Goal: Task Accomplishment & Management: Use online tool/utility

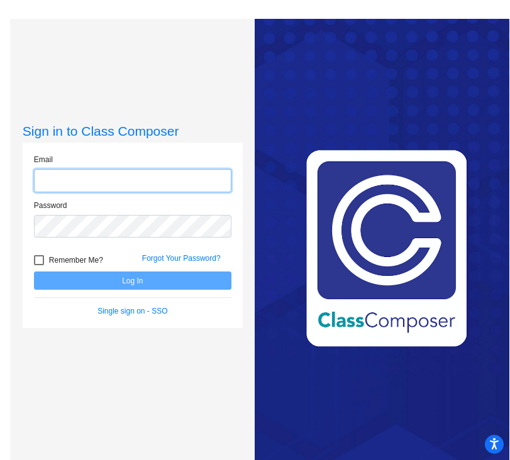
type input "[EMAIL_ADDRESS][DOMAIN_NAME]"
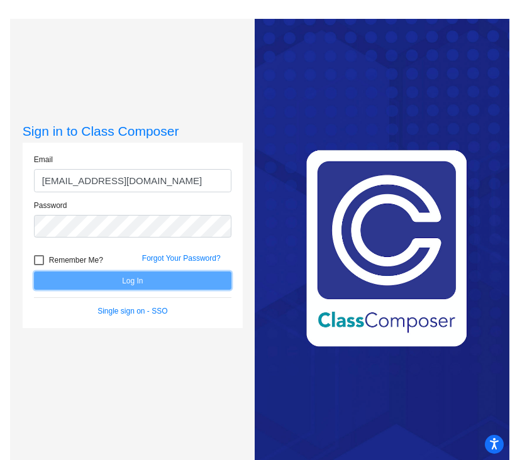
click at [149, 283] on button "Log In" at bounding box center [132, 281] width 197 height 18
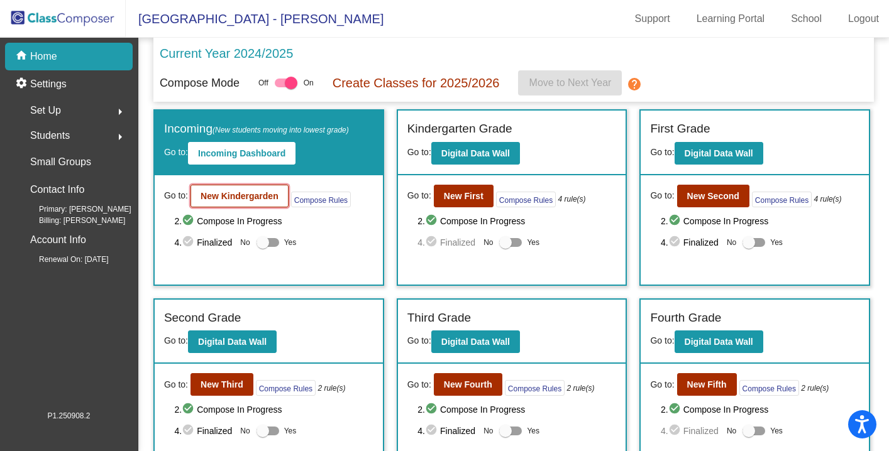
click at [248, 199] on b "New Kindergarden" at bounding box center [240, 196] width 78 height 10
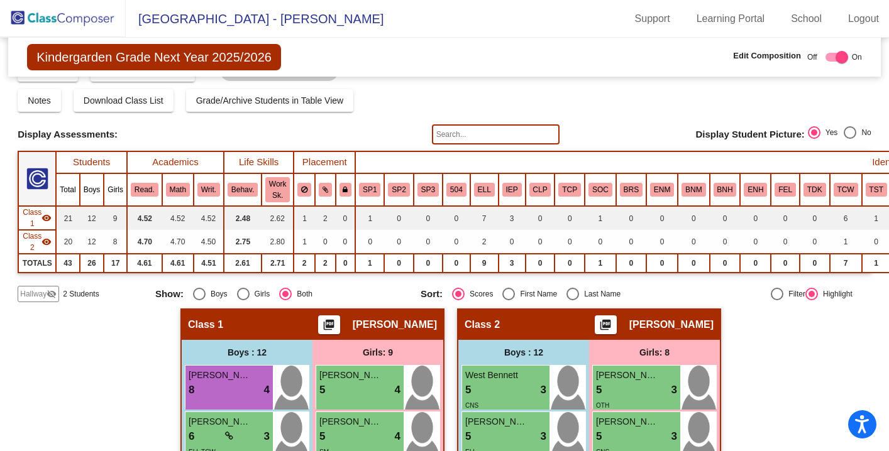
scroll to position [27, 0]
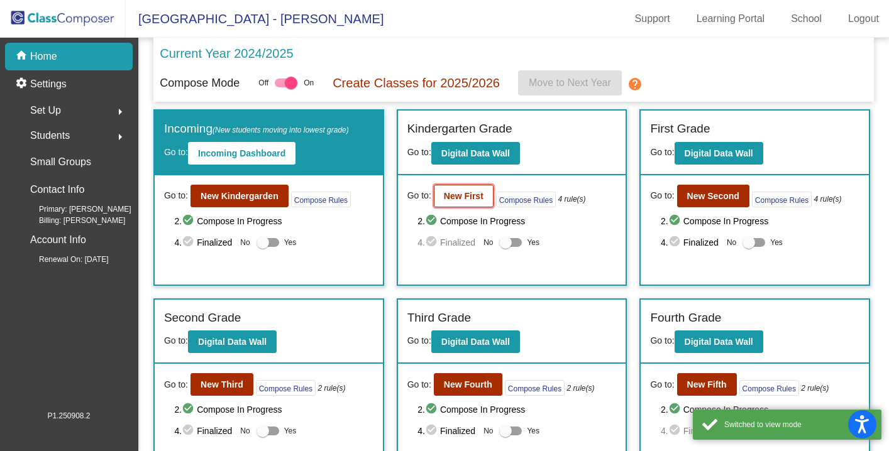
click at [455, 195] on b "New First" at bounding box center [464, 196] width 40 height 10
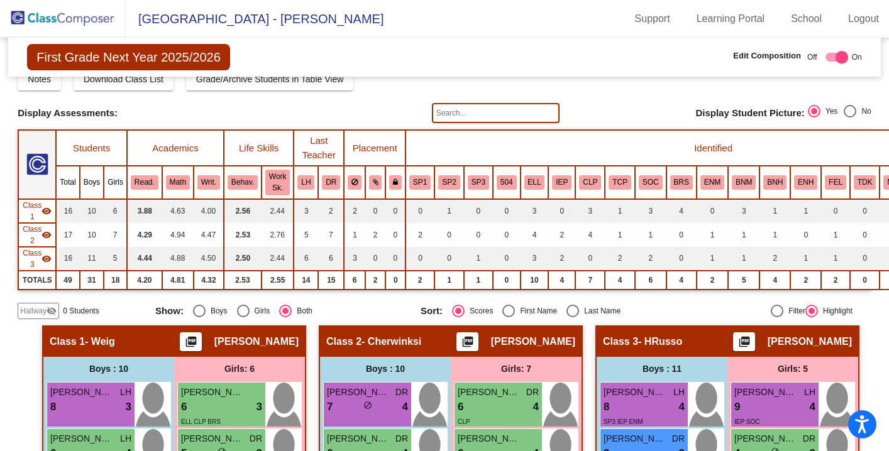
scroll to position [48, 0]
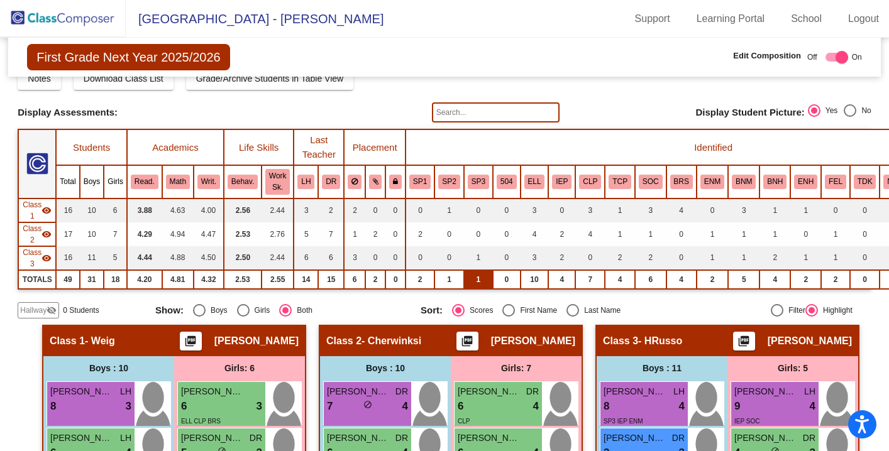
click at [479, 280] on td "1" at bounding box center [478, 279] width 29 height 19
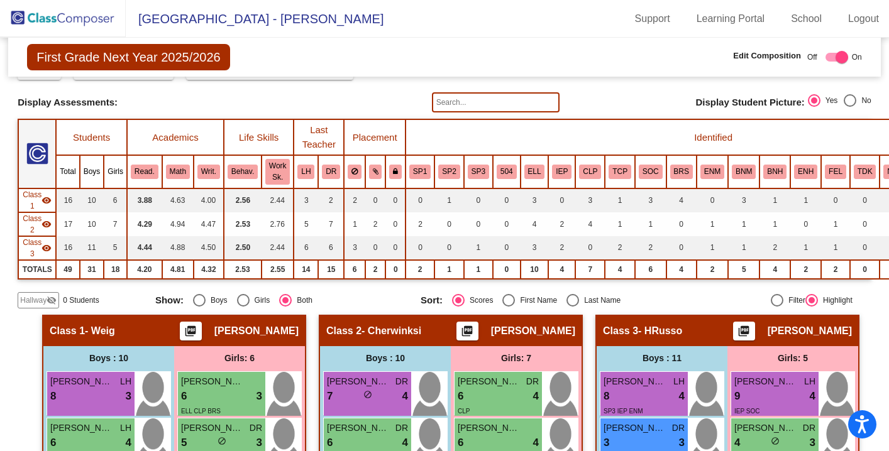
scroll to position [0, 0]
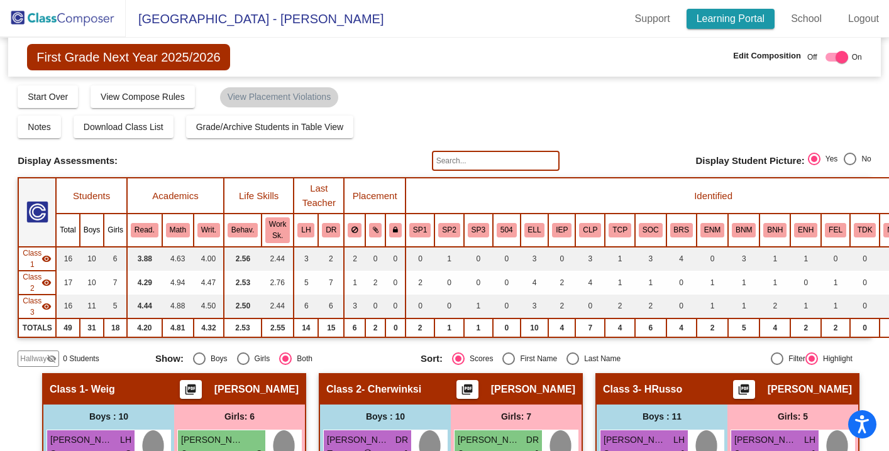
click at [509, 14] on link "Learning Portal" at bounding box center [731, 19] width 89 height 20
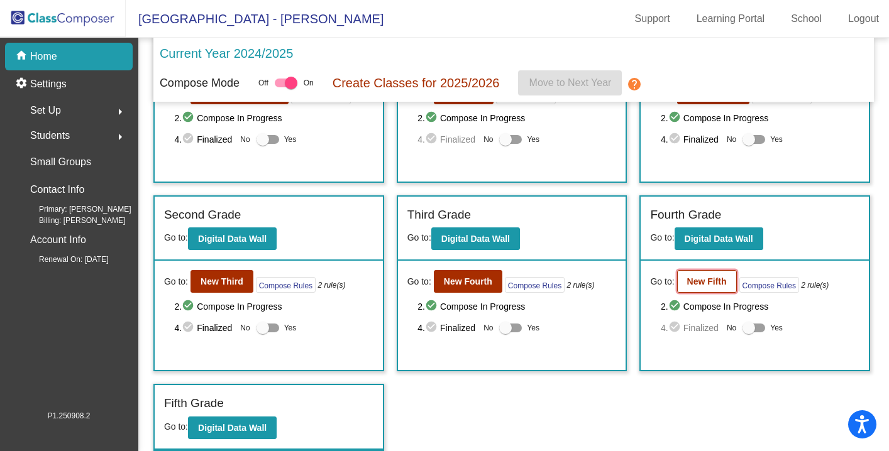
click at [509, 285] on b "New Fifth" at bounding box center [707, 282] width 40 height 10
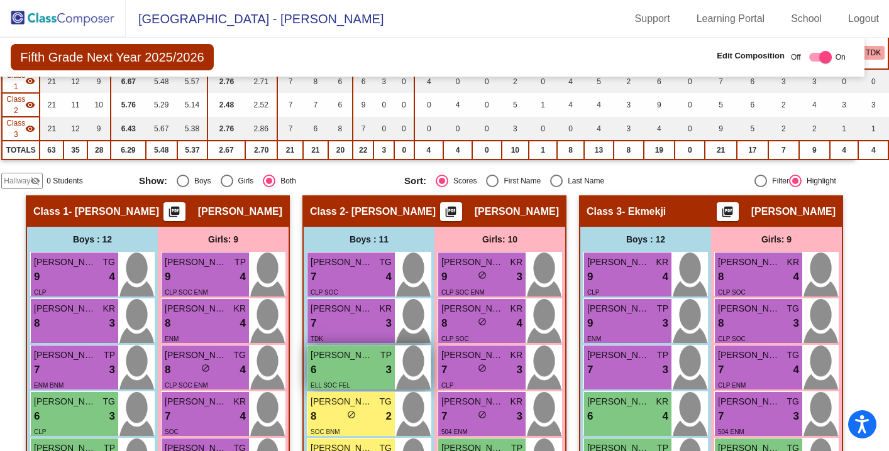
scroll to position [65, 16]
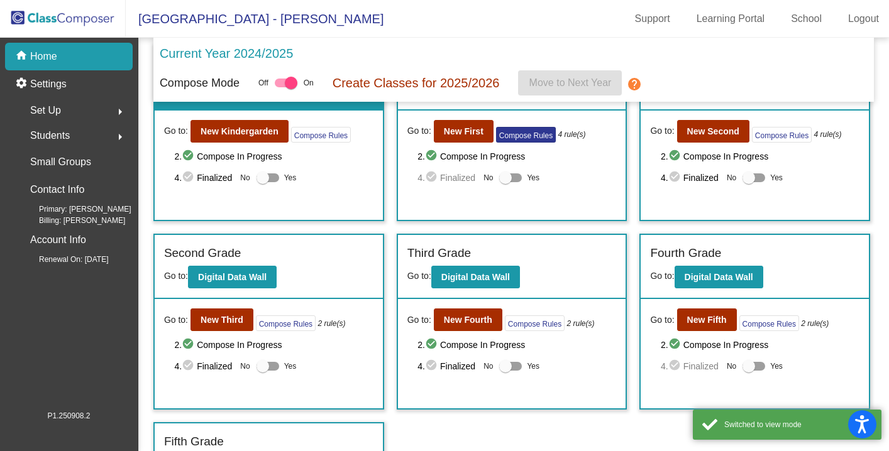
scroll to position [103, 0]
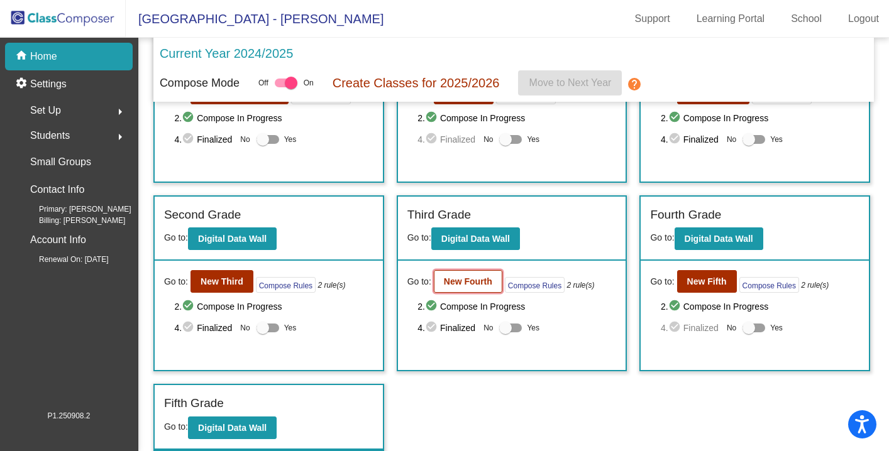
click at [486, 280] on b "New Fourth" at bounding box center [468, 282] width 48 height 10
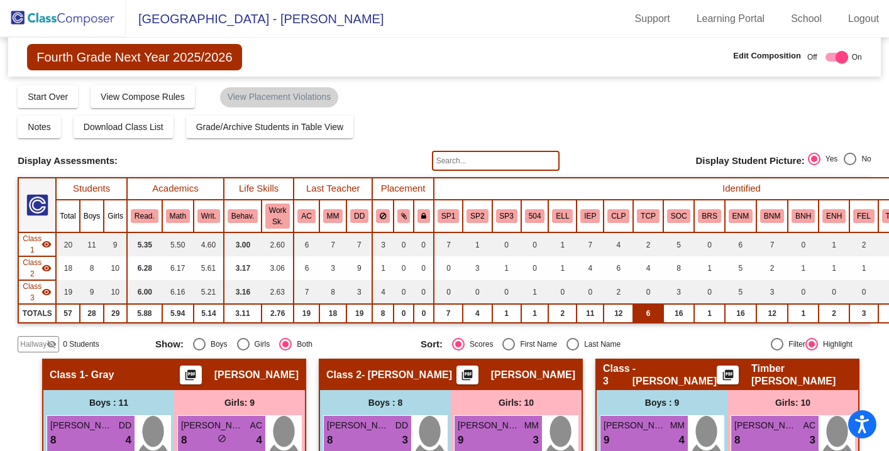
click at [509, 318] on td "6" at bounding box center [648, 313] width 30 height 19
click at [509, 316] on td "6" at bounding box center [648, 313] width 30 height 19
click at [509, 271] on td "4" at bounding box center [648, 269] width 30 height 24
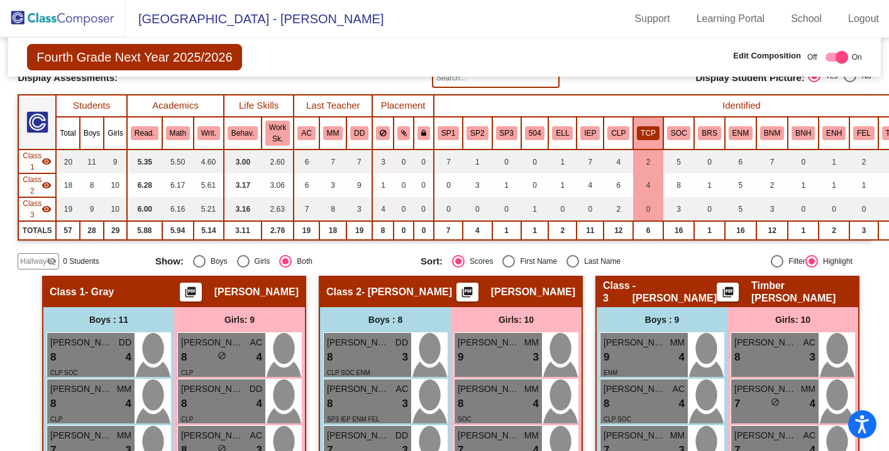
scroll to position [68, 0]
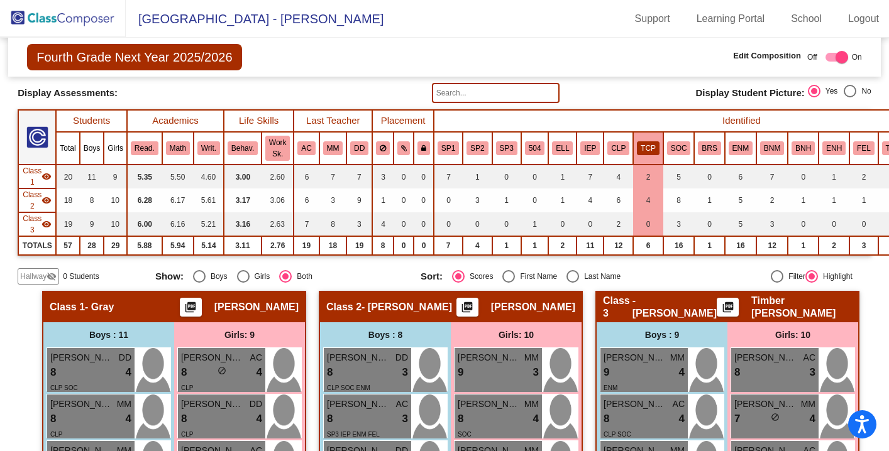
click at [509, 114] on th "Identified" at bounding box center [742, 121] width 616 height 22
click at [509, 151] on button "TCP" at bounding box center [648, 148] width 23 height 14
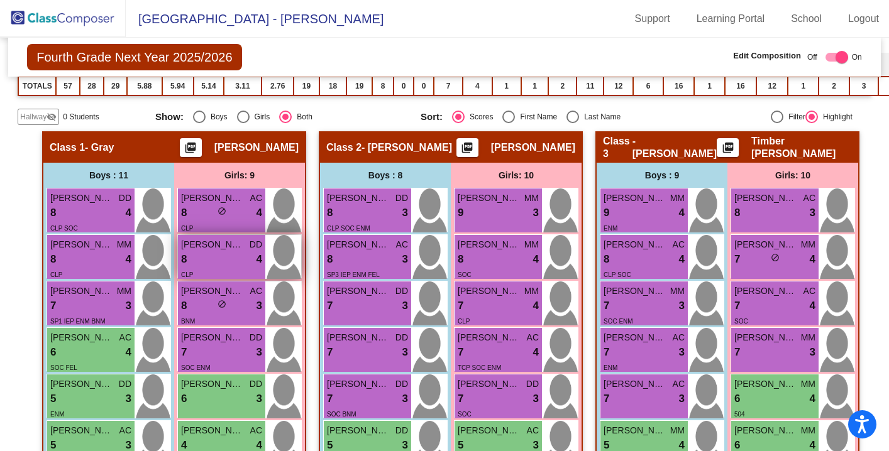
scroll to position [0, 0]
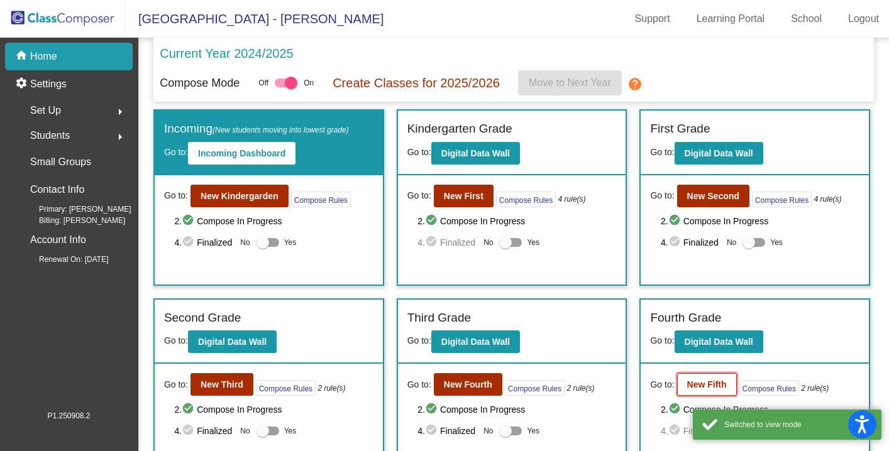
click at [509, 388] on b "New Fifth" at bounding box center [707, 385] width 40 height 10
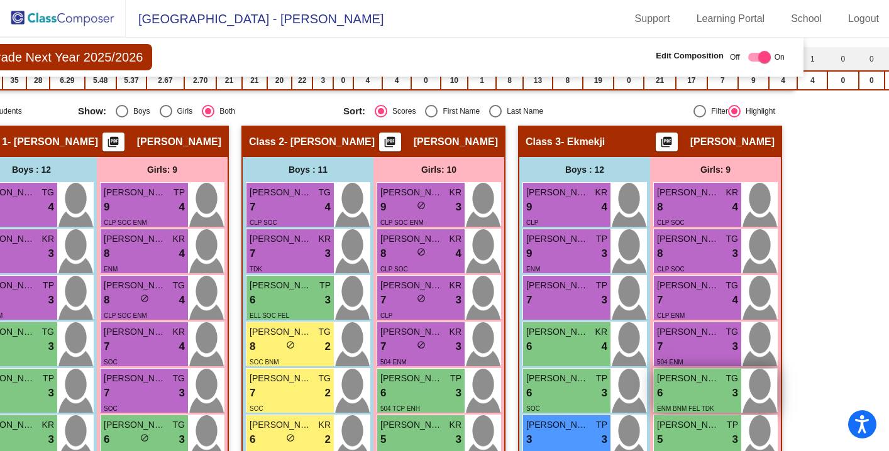
scroll to position [233, 82]
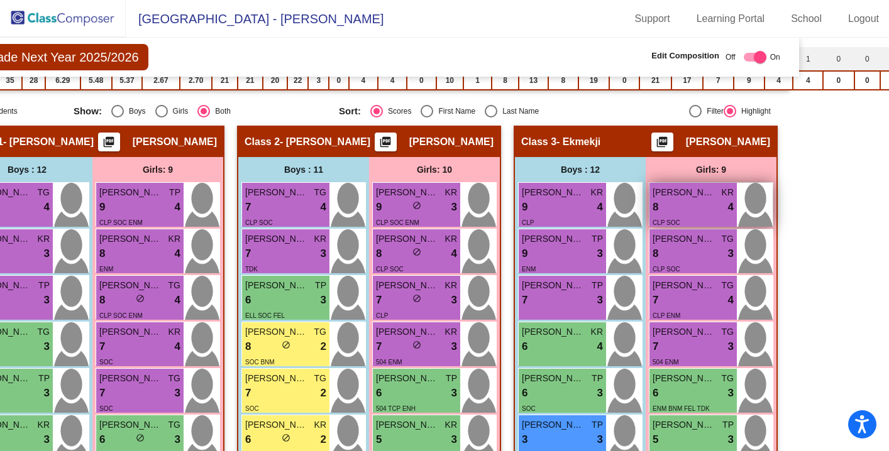
click at [509, 197] on span "[PERSON_NAME]" at bounding box center [684, 192] width 63 height 13
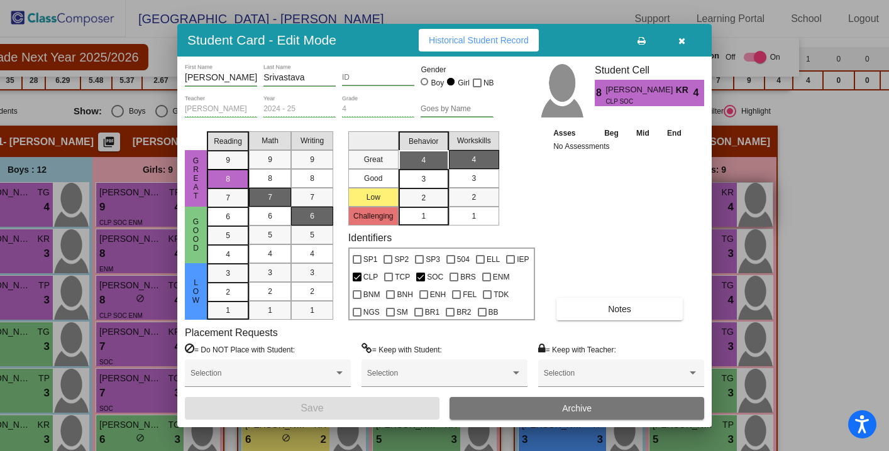
scroll to position [0, 0]
click at [509, 35] on span "button" at bounding box center [681, 40] width 7 height 10
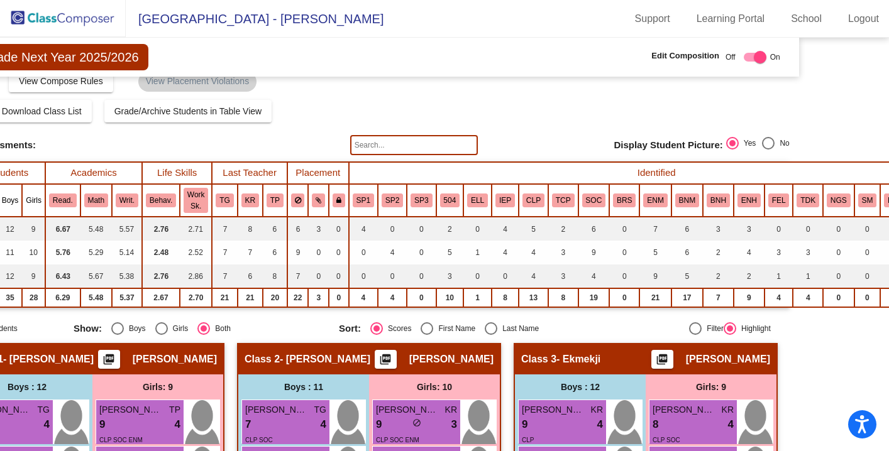
scroll to position [0, 82]
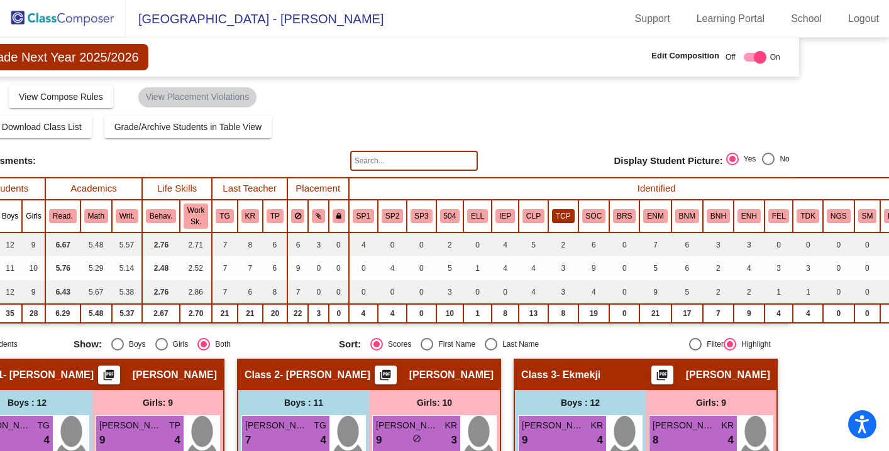
click at [509, 209] on button "TCP" at bounding box center [563, 216] width 23 height 14
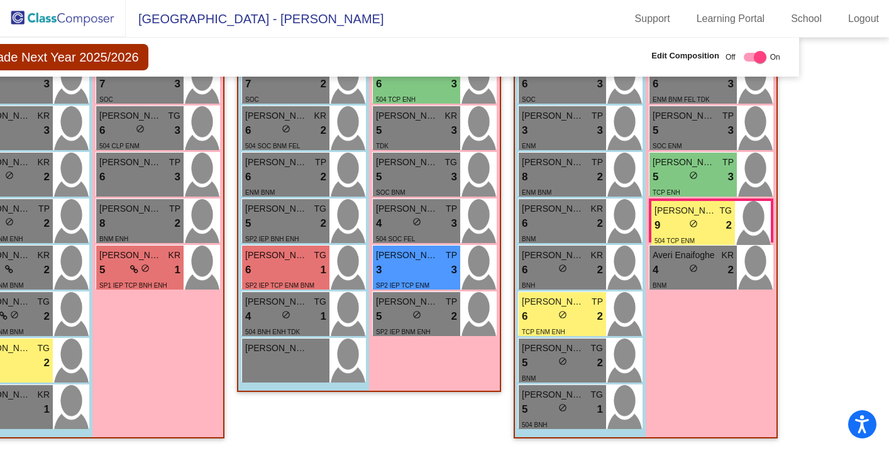
scroll to position [0, 0]
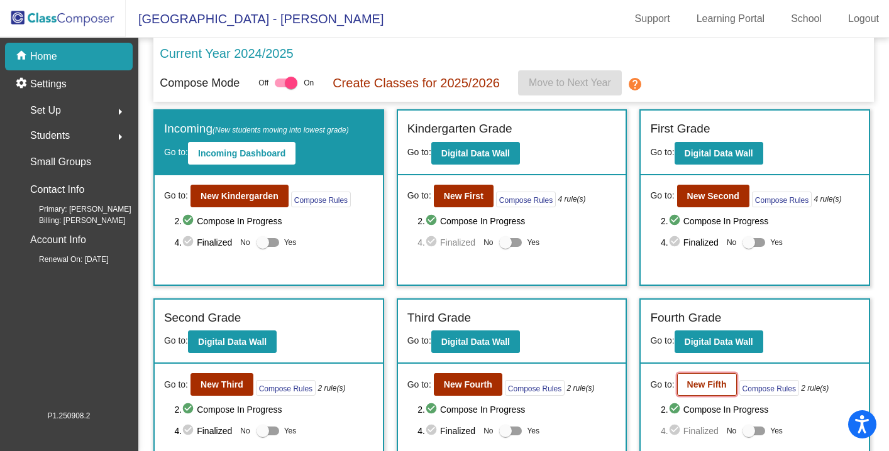
click at [509, 384] on b "New Fifth" at bounding box center [707, 385] width 40 height 10
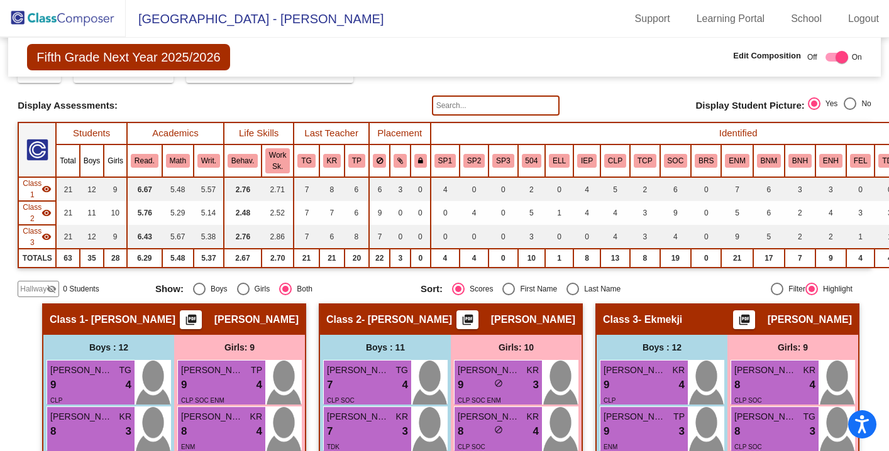
scroll to position [51, 0]
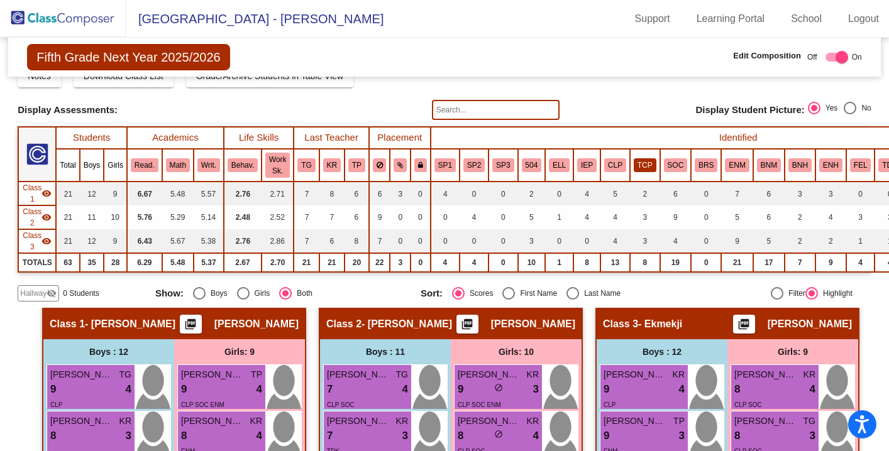
click at [509, 169] on button "TCP" at bounding box center [645, 165] width 23 height 14
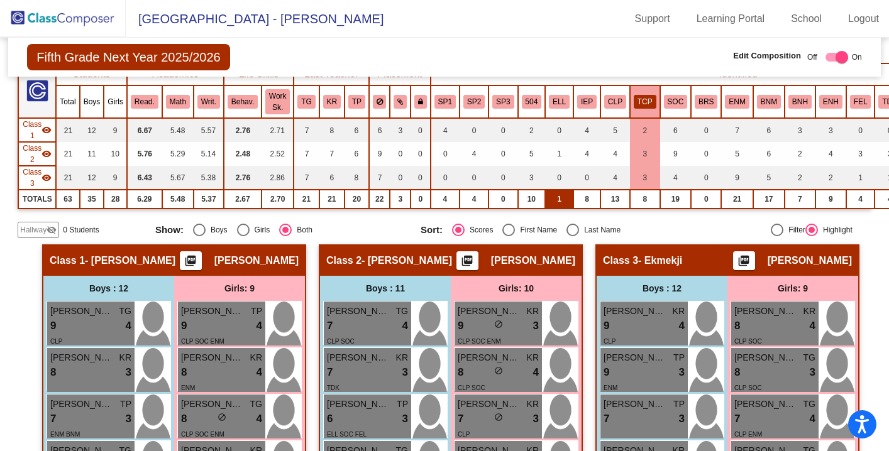
scroll to position [88, 0]
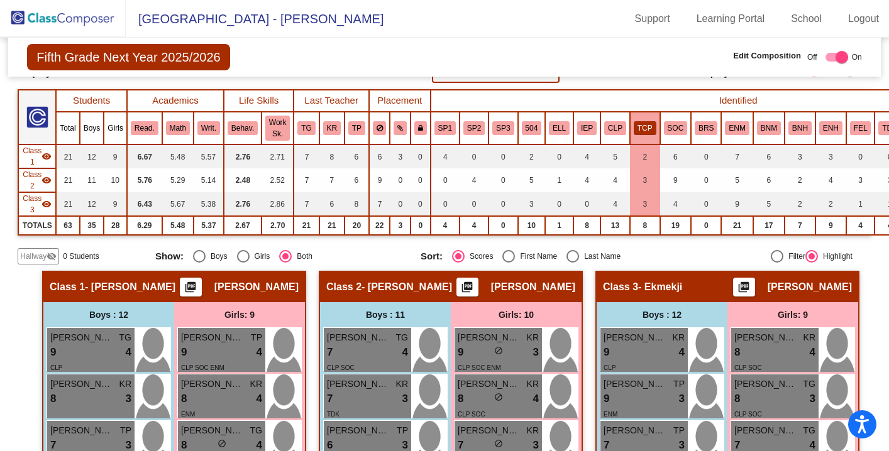
click at [509, 114] on th "TCP" at bounding box center [645, 128] width 30 height 33
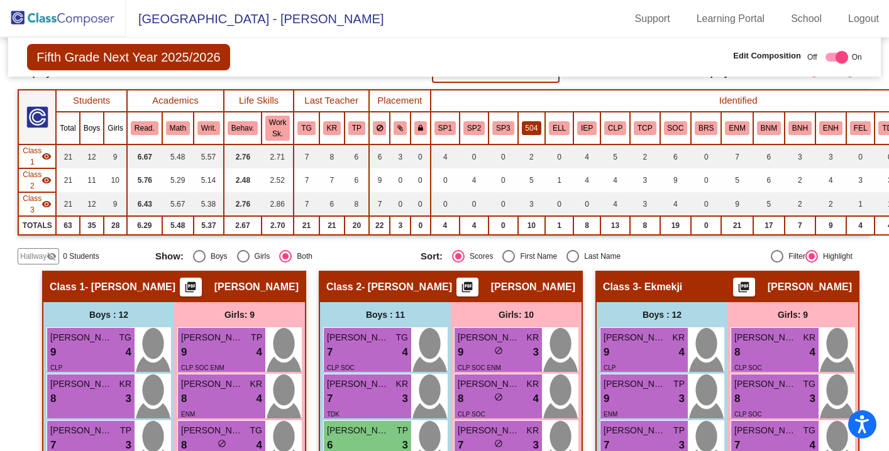
click at [509, 130] on button "504" at bounding box center [532, 128] width 20 height 14
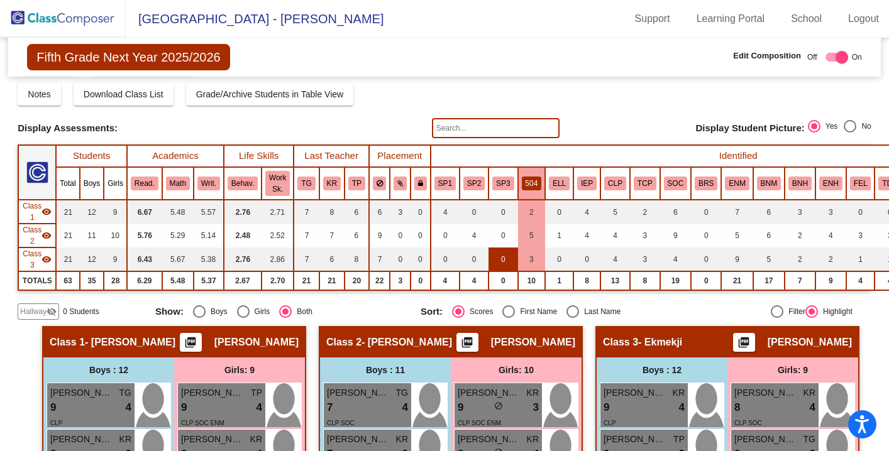
scroll to position [0, 0]
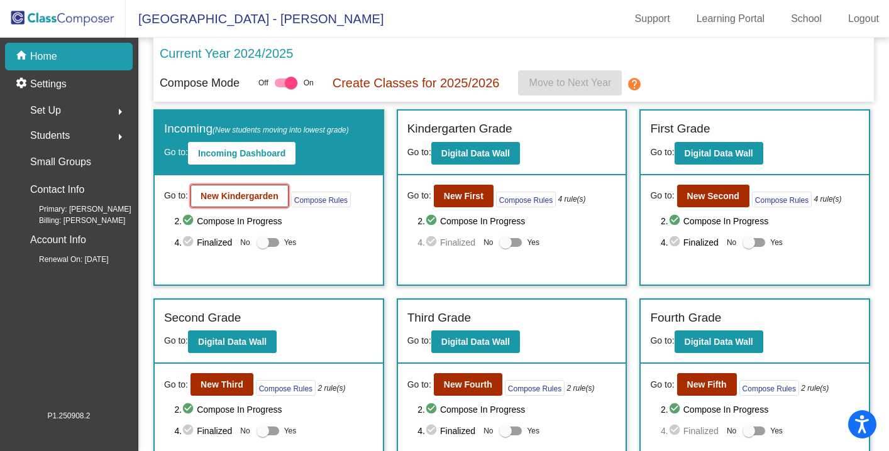
click at [242, 197] on b "New Kindergarden" at bounding box center [240, 196] width 78 height 10
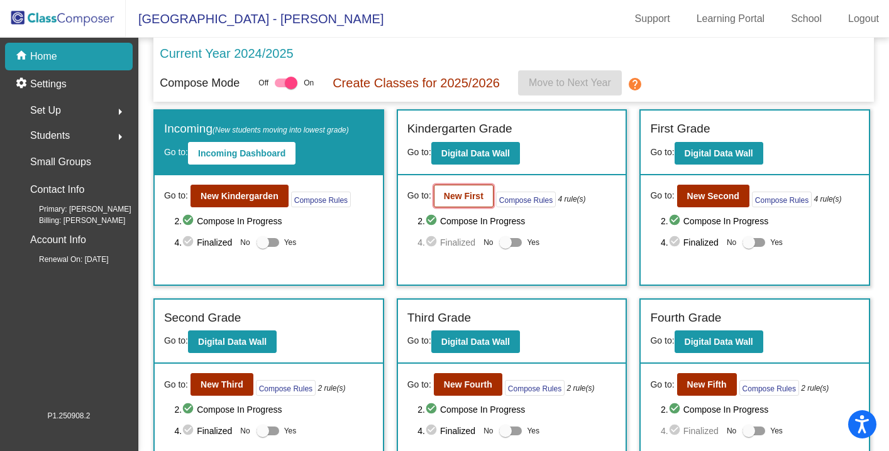
click at [450, 201] on b "New First" at bounding box center [464, 196] width 40 height 10
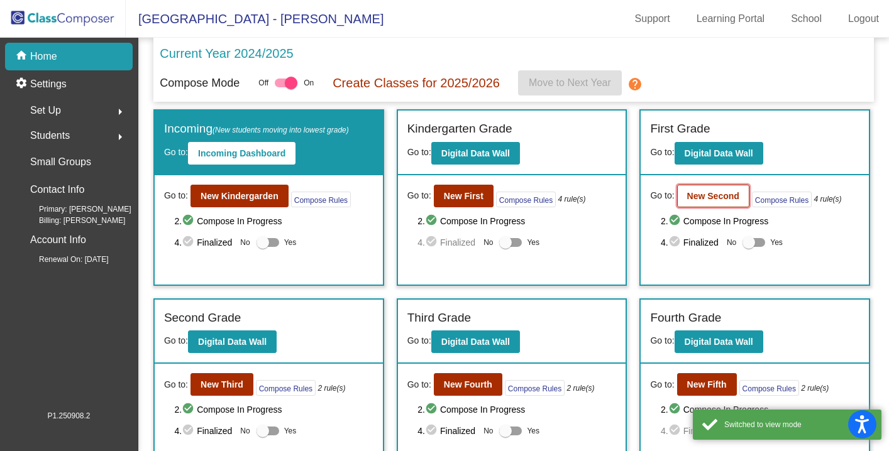
click at [509, 196] on b "New Second" at bounding box center [713, 196] width 52 height 10
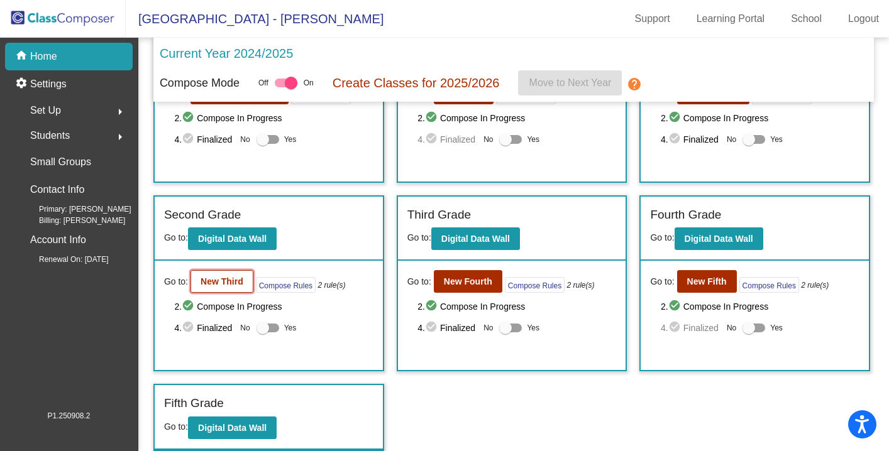
click at [222, 286] on b "New Third" at bounding box center [222, 282] width 43 height 10
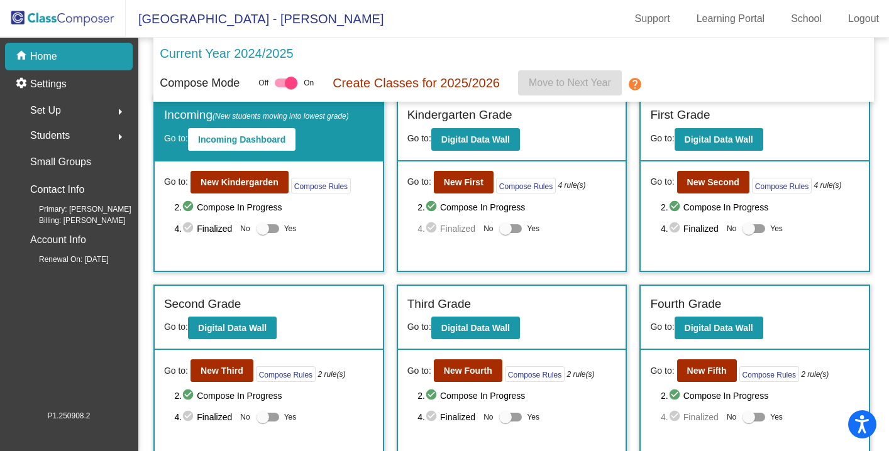
scroll to position [32, 0]
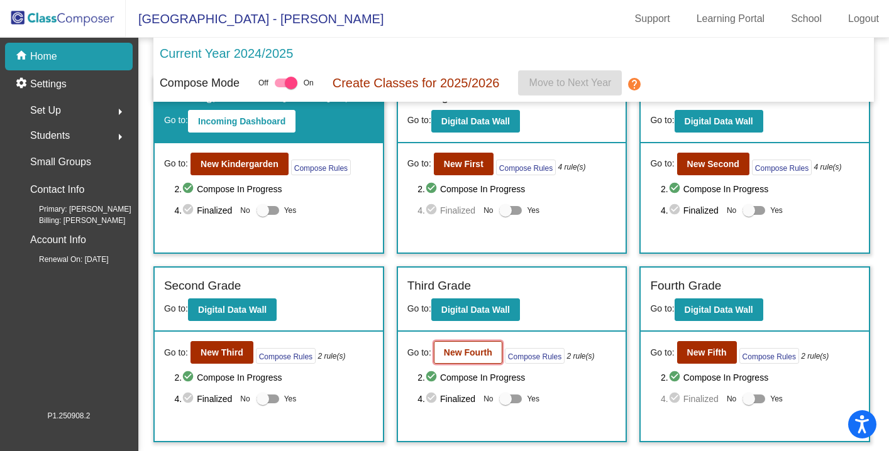
click at [457, 349] on b "New Fourth" at bounding box center [468, 353] width 48 height 10
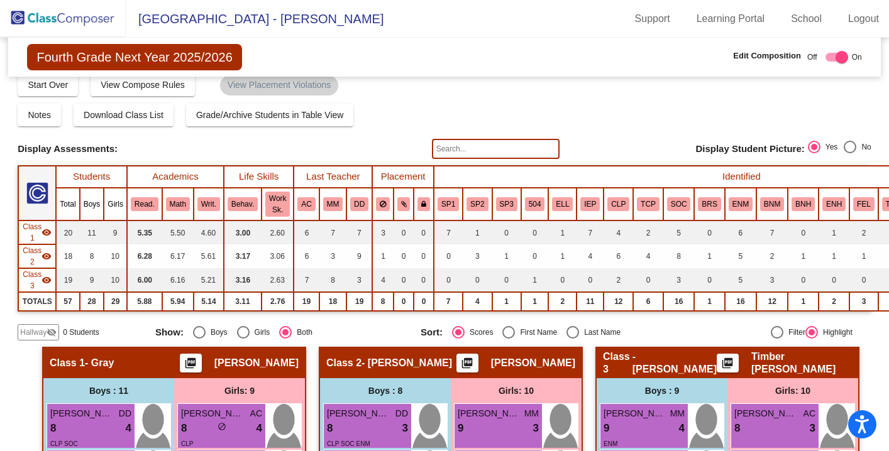
scroll to position [13, 0]
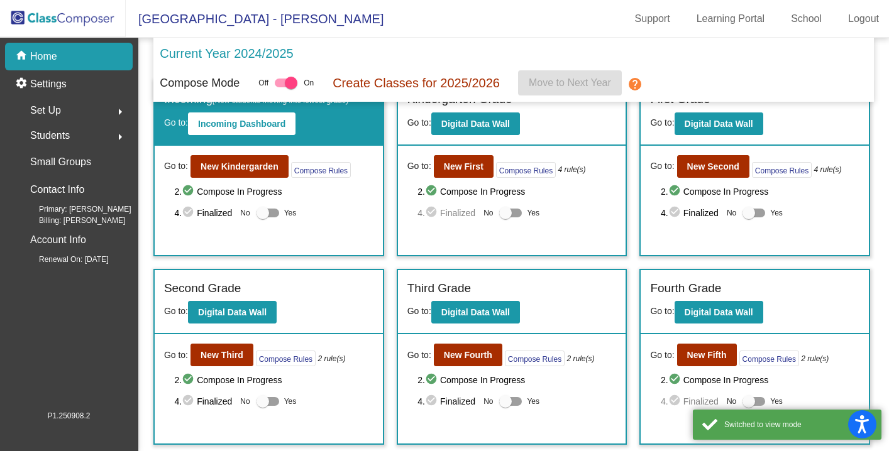
scroll to position [56, 0]
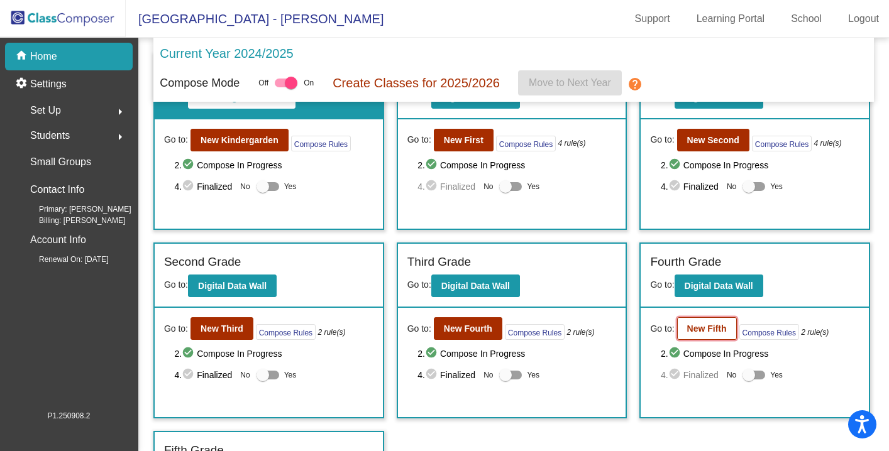
click at [509, 331] on b "New Fifth" at bounding box center [707, 329] width 40 height 10
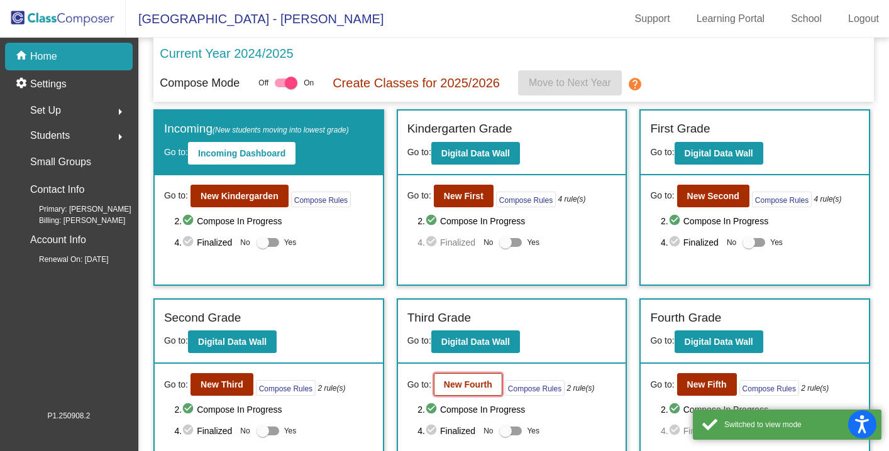
click at [463, 381] on b "New Fourth" at bounding box center [468, 385] width 48 height 10
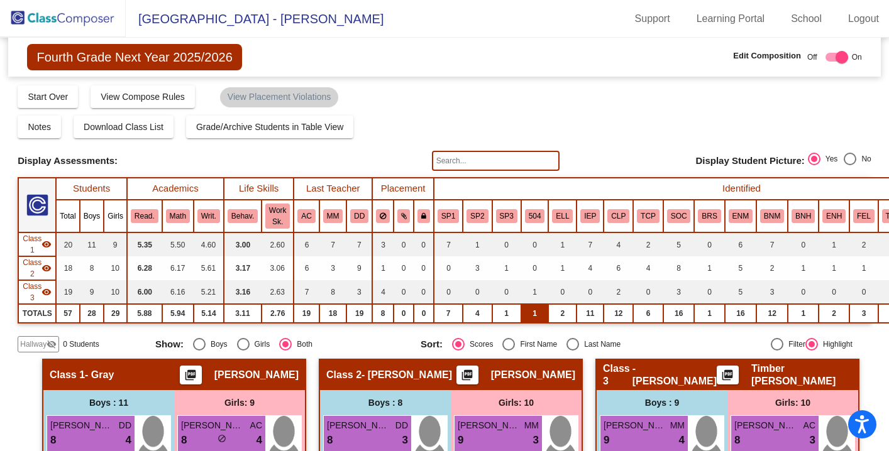
click at [509, 318] on td "1" at bounding box center [535, 313] width 28 height 19
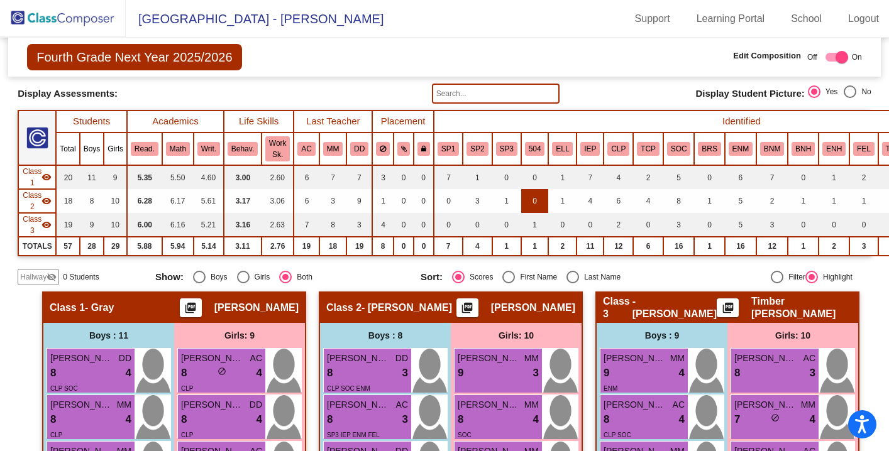
scroll to position [58, 0]
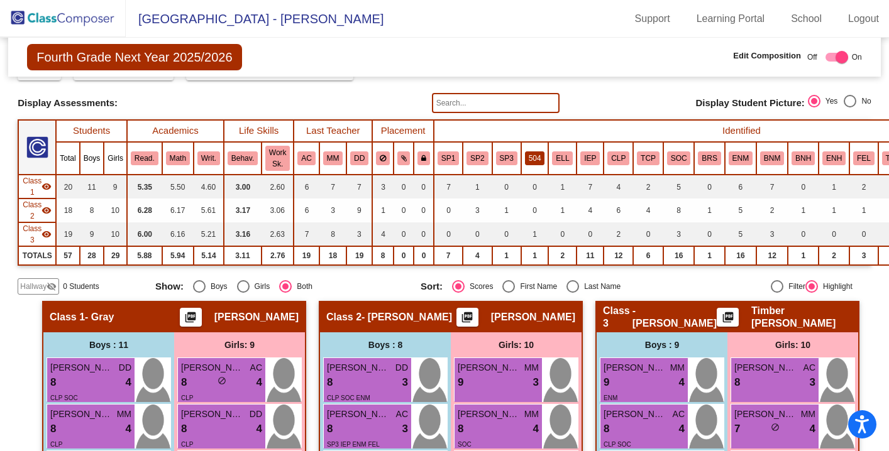
click at [509, 157] on button "504" at bounding box center [535, 159] width 20 height 14
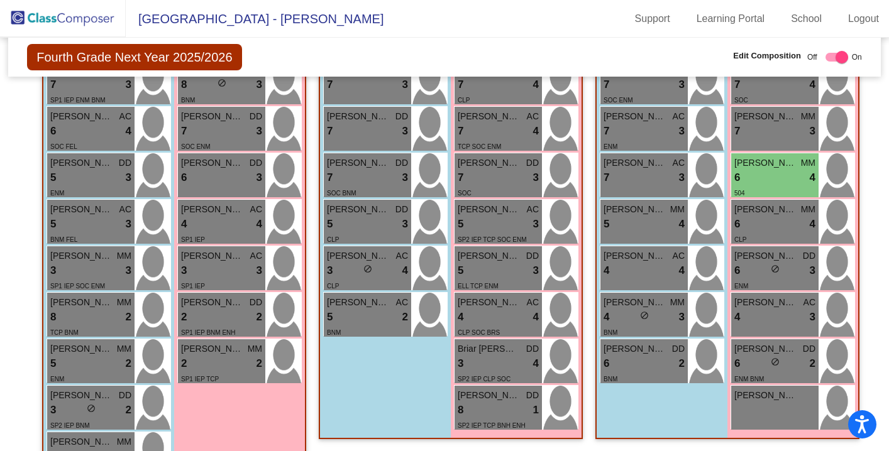
scroll to position [0, 0]
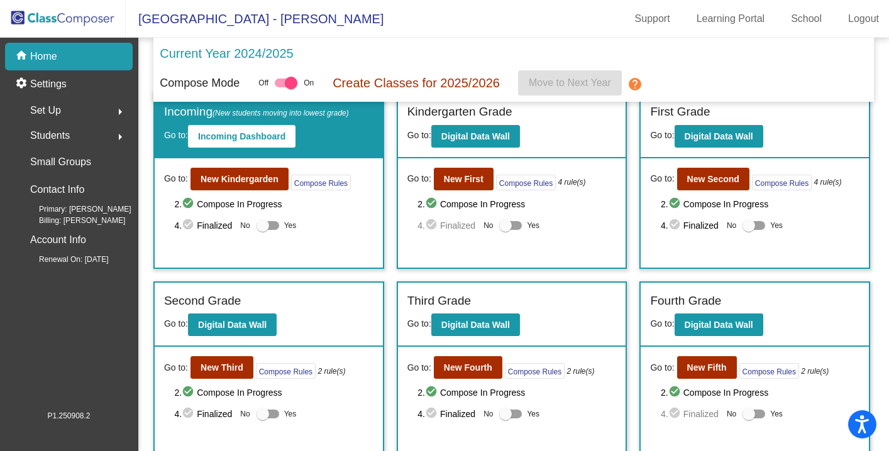
scroll to position [103, 0]
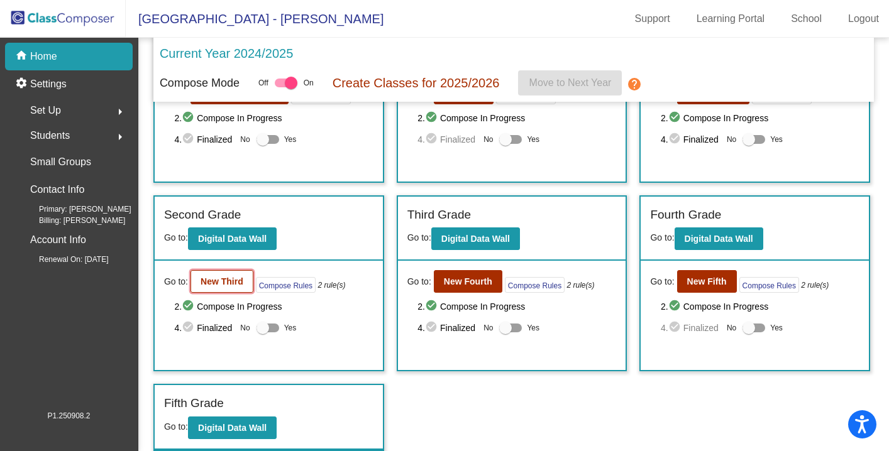
click at [220, 284] on b "New Third" at bounding box center [222, 282] width 43 height 10
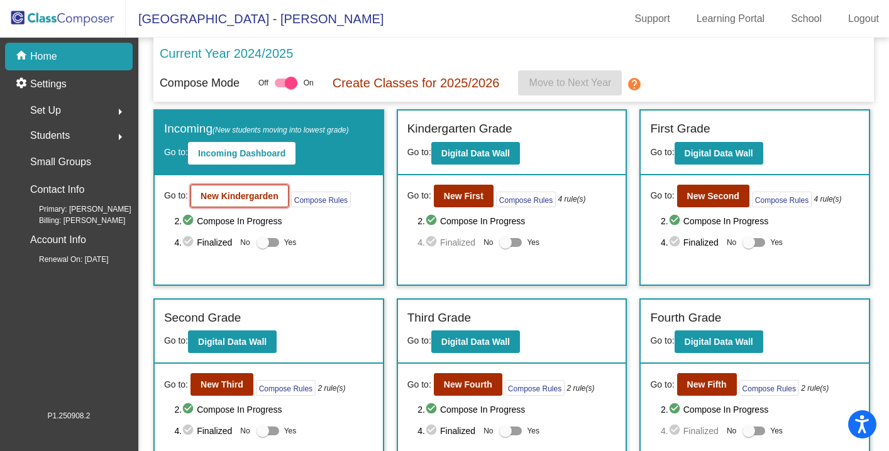
click at [240, 194] on b "New Kindergarden" at bounding box center [240, 196] width 78 height 10
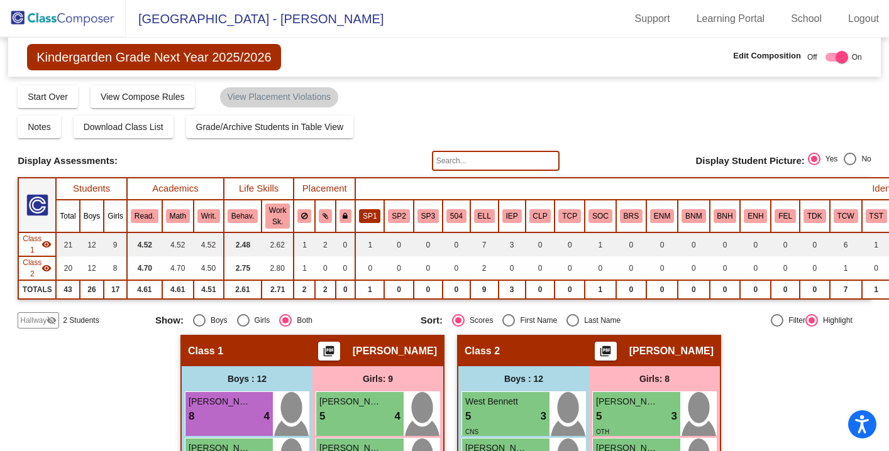
click at [375, 215] on button "SP1" at bounding box center [369, 216] width 21 height 14
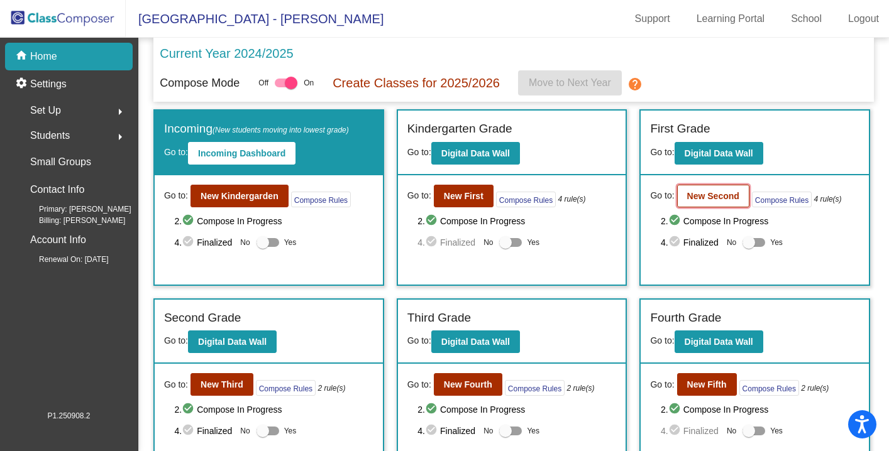
click at [509, 198] on b "New Second" at bounding box center [713, 196] width 52 height 10
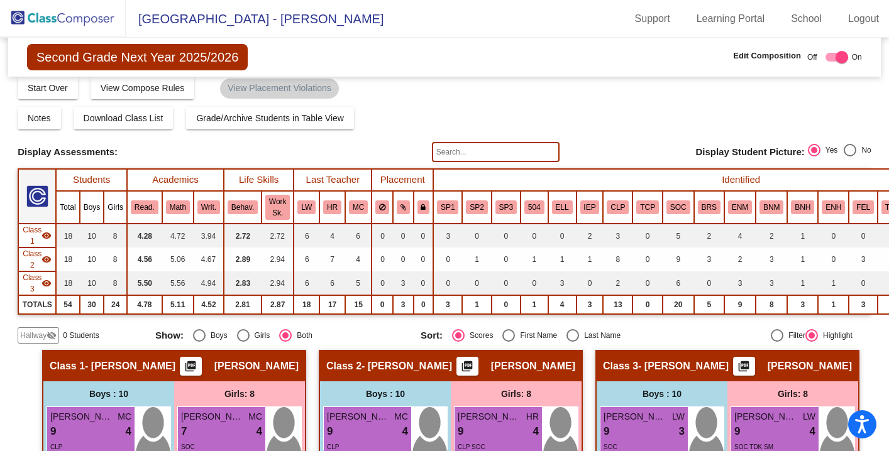
scroll to position [9, 0]
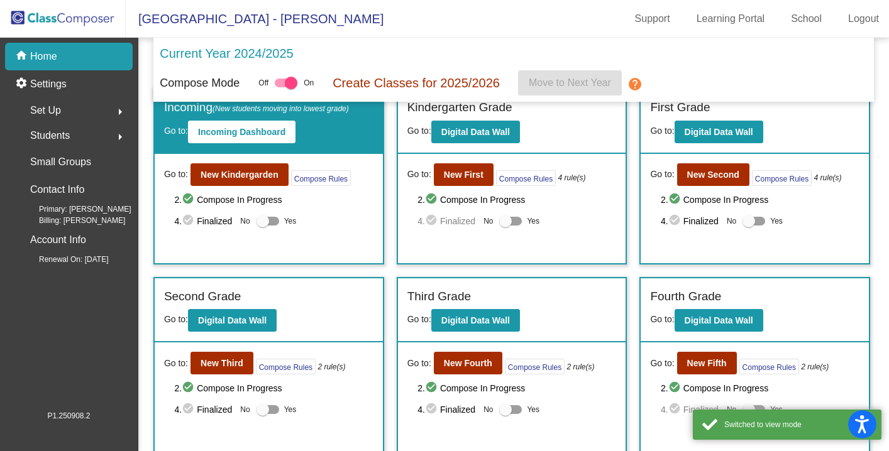
scroll to position [33, 0]
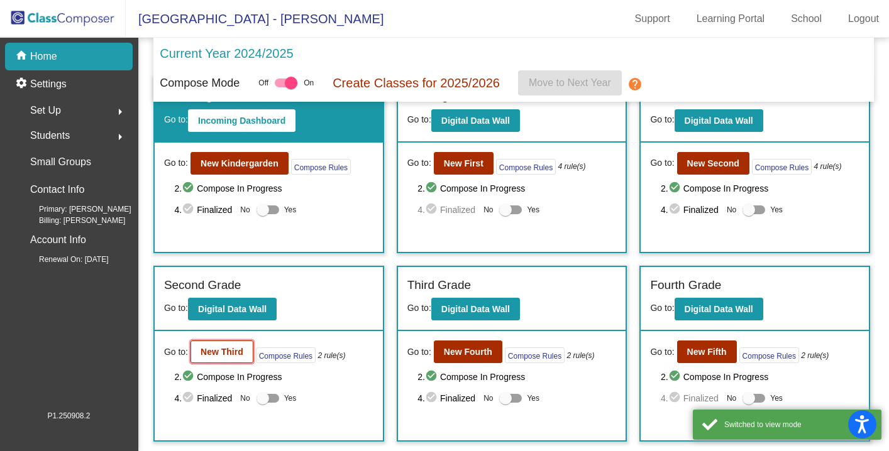
click at [229, 353] on b "New Third" at bounding box center [222, 352] width 43 height 10
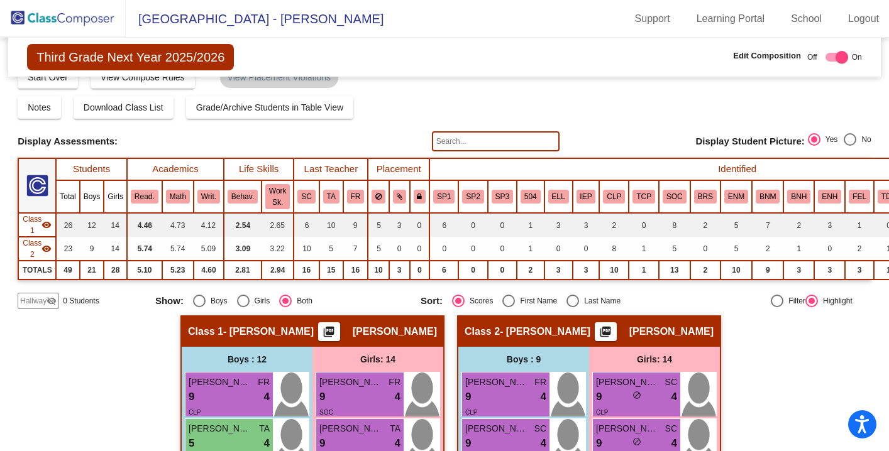
scroll to position [21, 0]
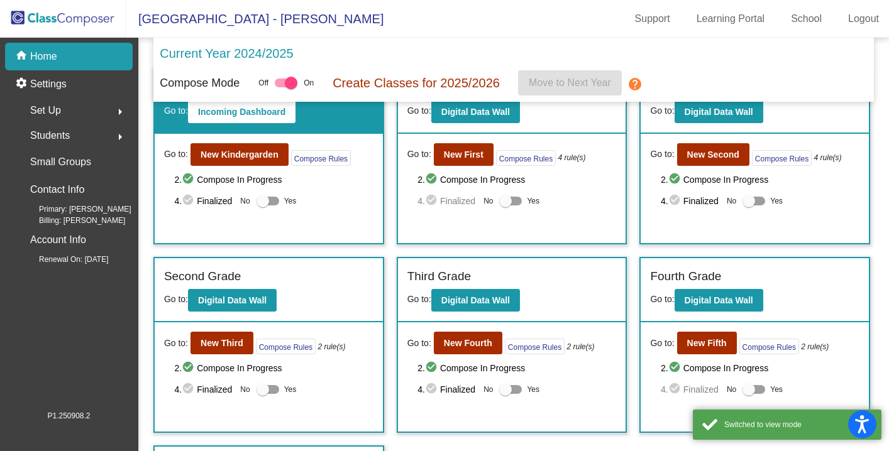
scroll to position [43, 0]
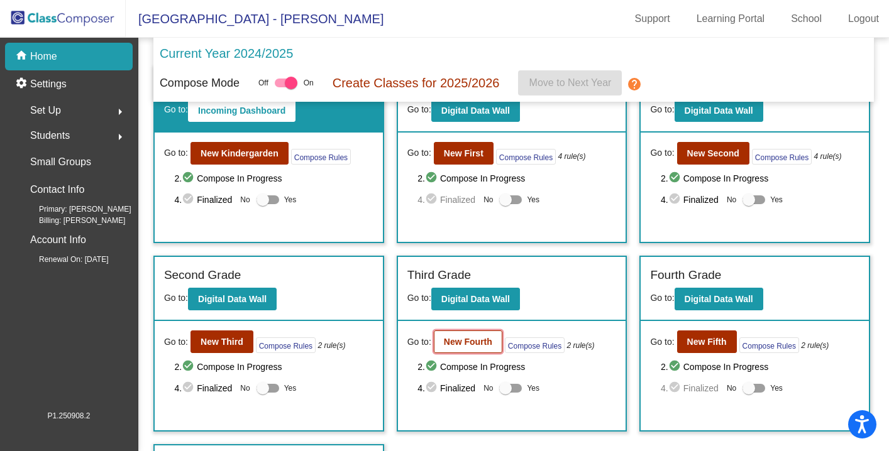
click at [457, 346] on b "New Fourth" at bounding box center [468, 342] width 48 height 10
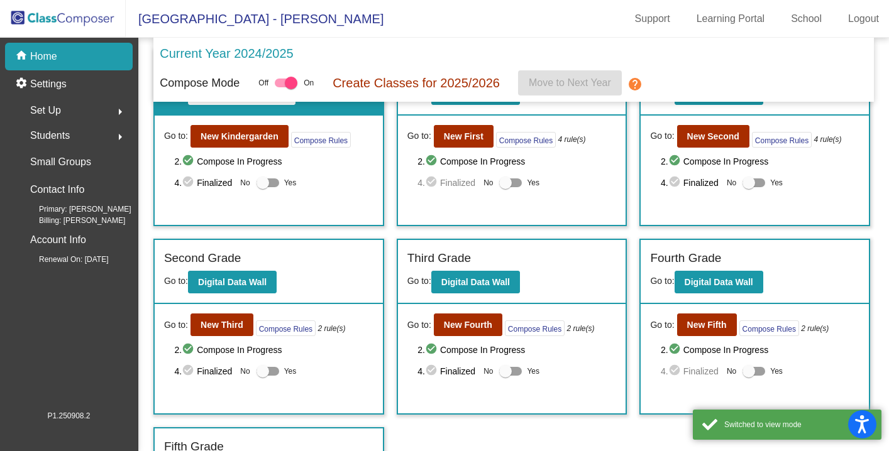
scroll to position [103, 0]
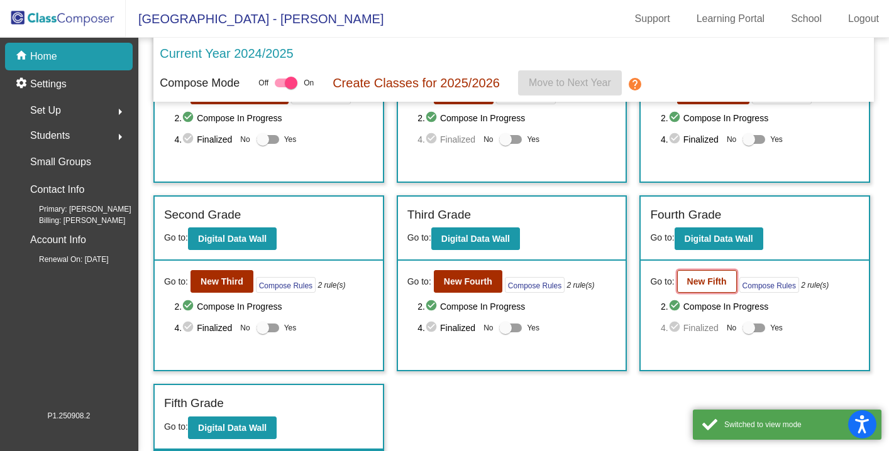
click at [509, 284] on b "New Fifth" at bounding box center [707, 282] width 40 height 10
